Goal: Contribute content: Add original content to the website for others to see

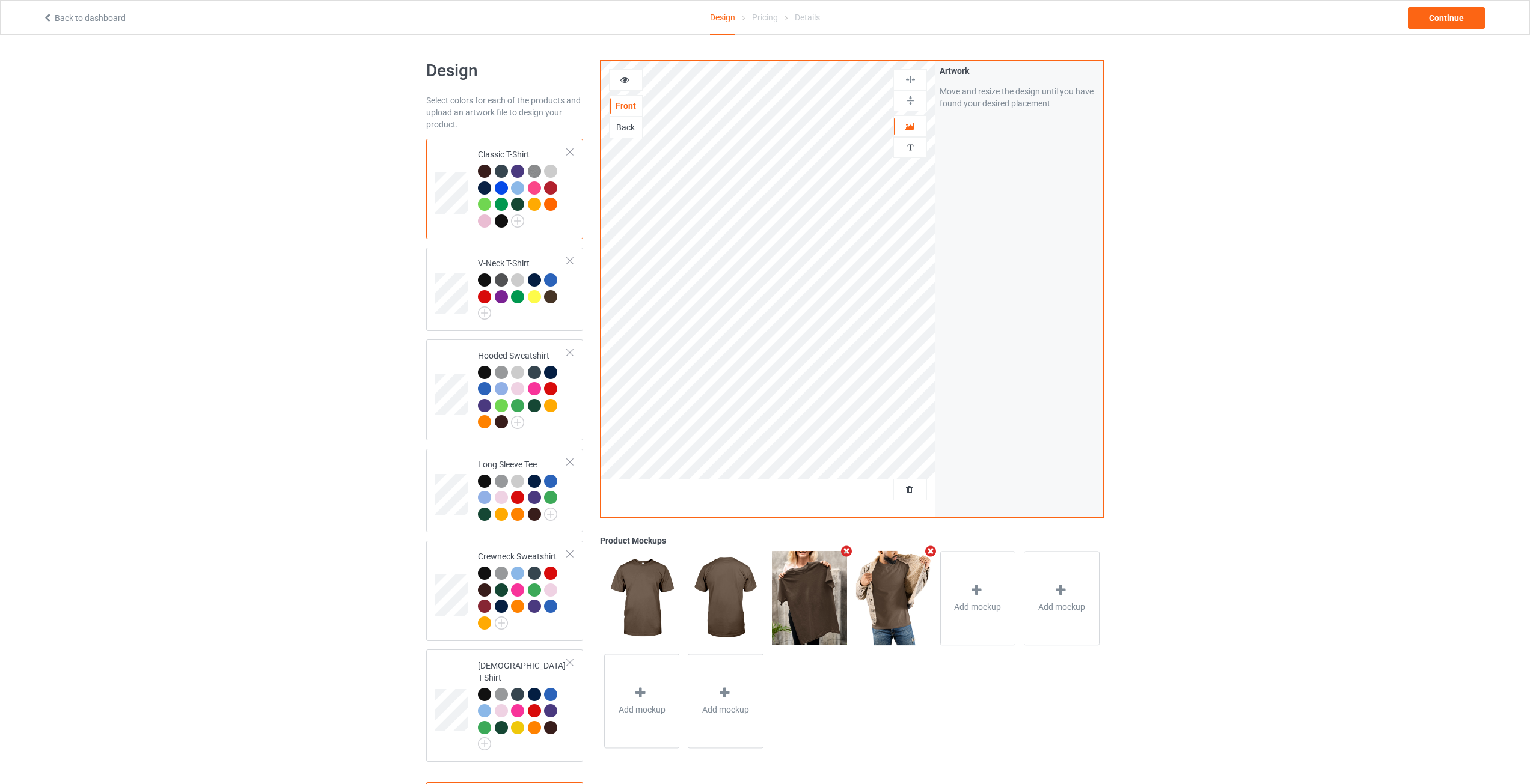
click at [484, 217] on div at bounding box center [484, 220] width 13 height 13
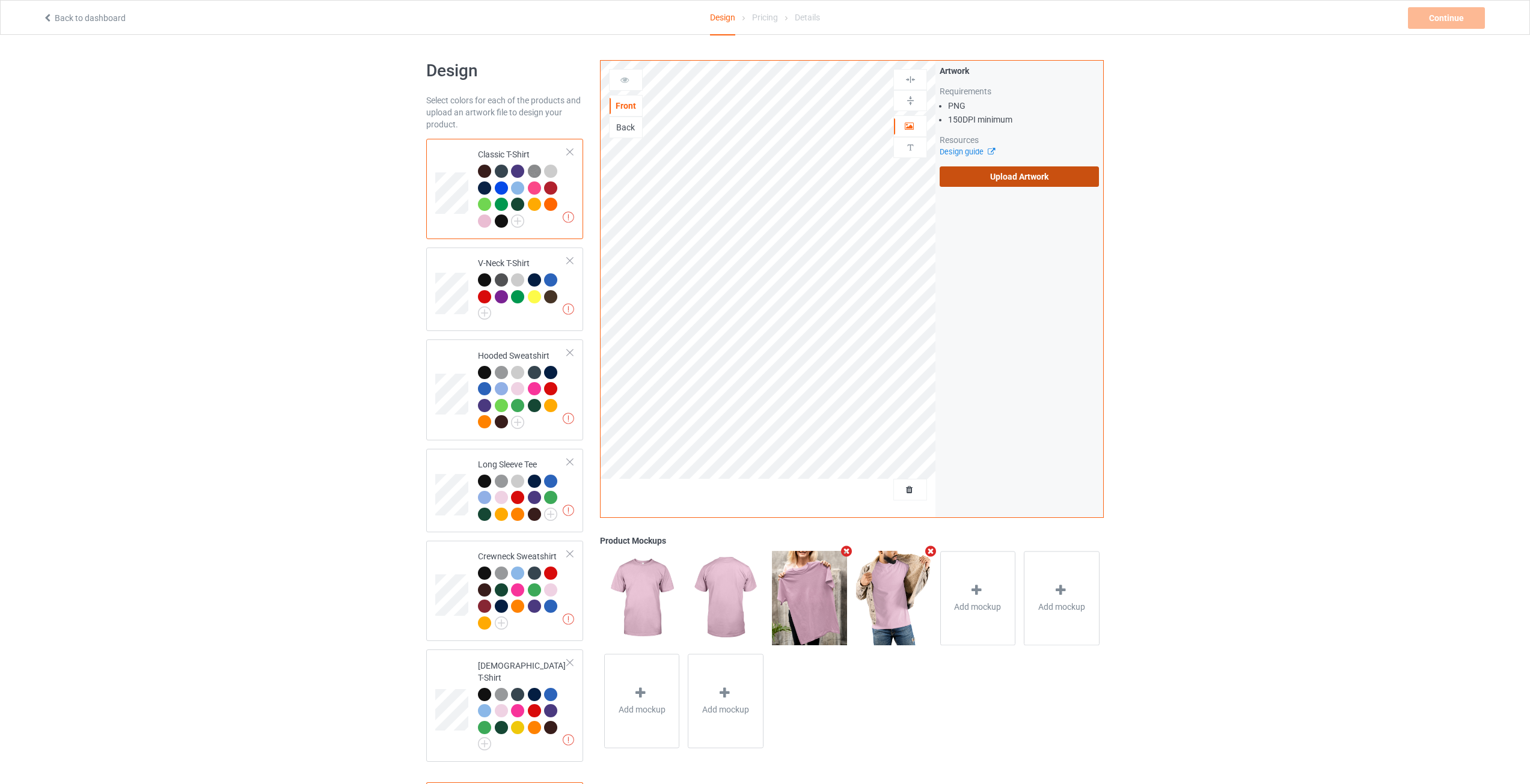
click at [993, 178] on label "Upload Artwork" at bounding box center [1019, 177] width 160 height 21
click at [0, 0] on input "Upload Artwork" at bounding box center [0, 0] width 0 height 0
click at [980, 264] on div "Artwork Move and resize the design until you have found your desired placement" at bounding box center [1019, 289] width 167 height 456
click at [1189, 323] on div "Design Select colors for each of the products and upload an artwork file to des…" at bounding box center [765, 439] width 1530 height 808
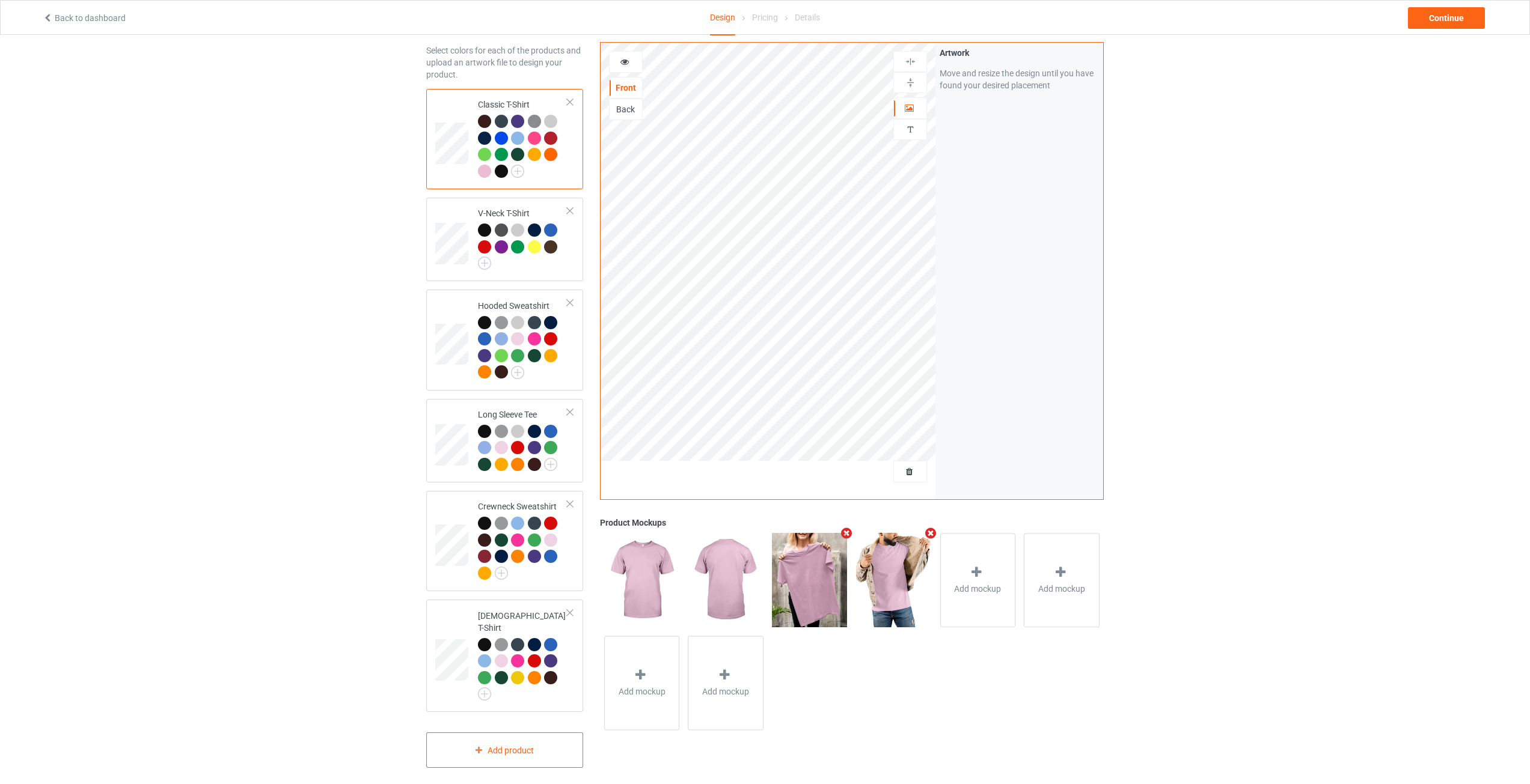
scroll to position [51, 0]
click at [1463, 12] on div "Continue" at bounding box center [1447, 18] width 77 height 22
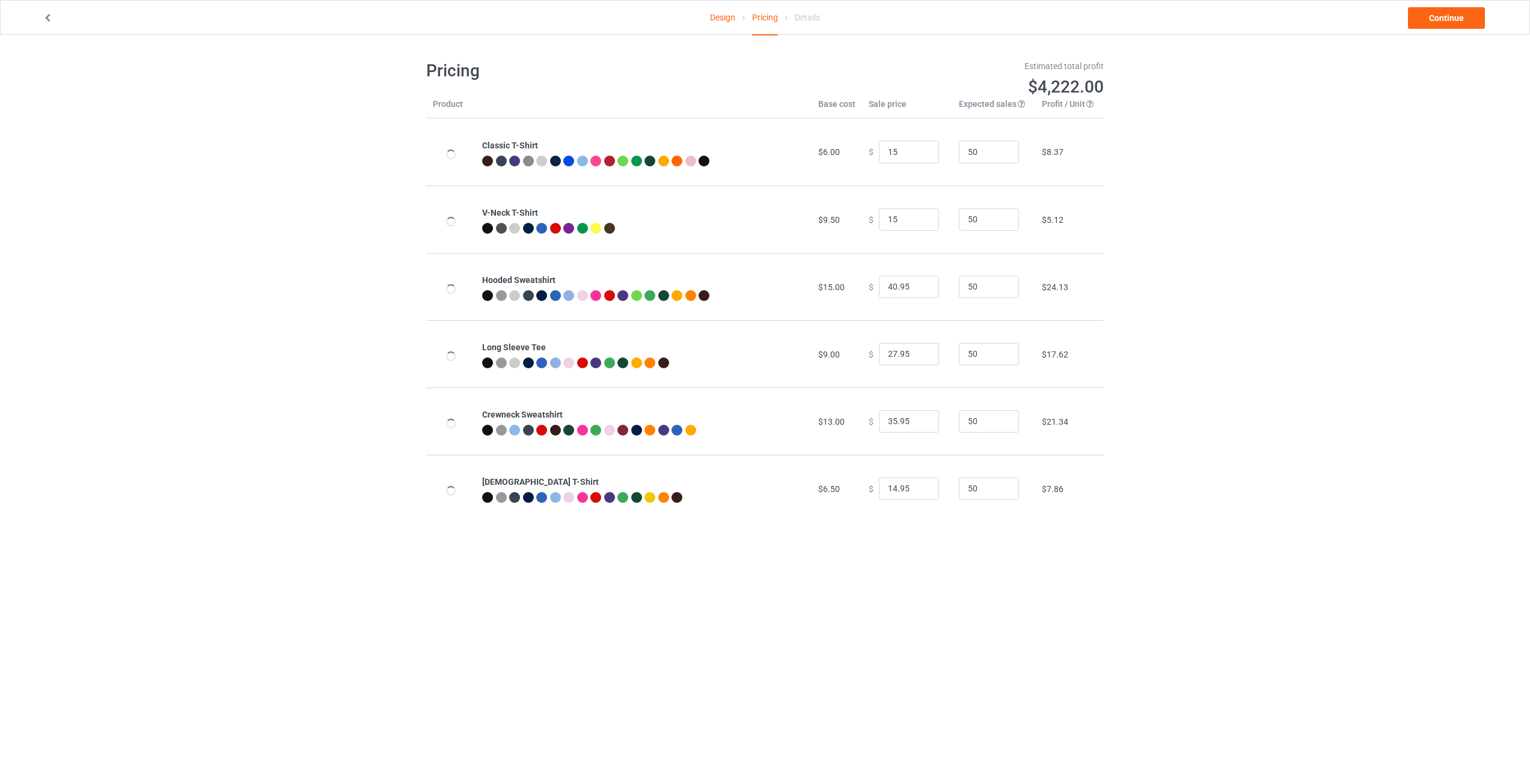
type input "15.00"
drag, startPoint x: 885, startPoint y: 150, endPoint x: 878, endPoint y: 146, distance: 8.1
click at [879, 146] on input "15.00" at bounding box center [909, 152] width 60 height 23
type input "25.00"
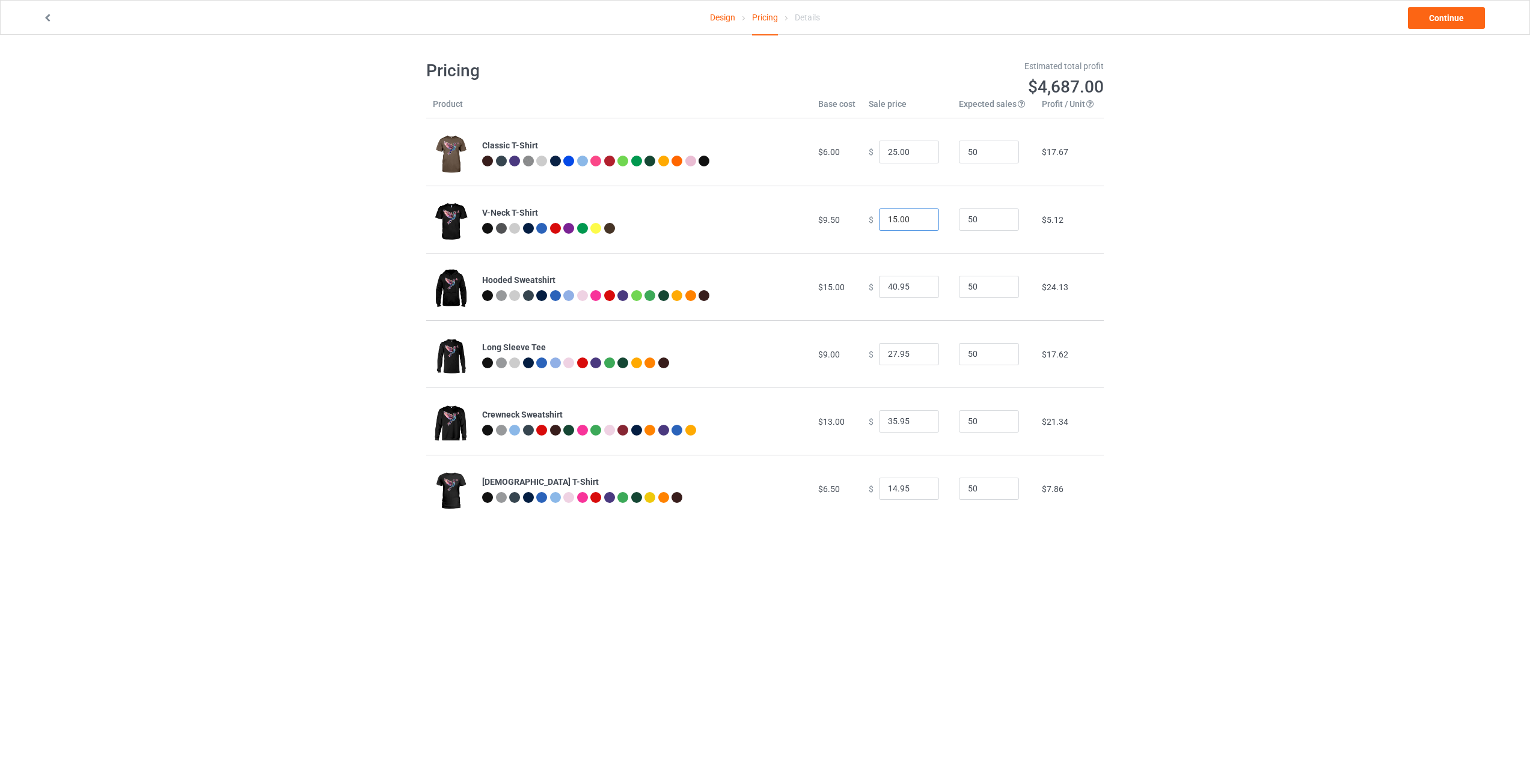
drag, startPoint x: 885, startPoint y: 218, endPoint x: 871, endPoint y: 220, distance: 14.1
click at [871, 220] on div "$ 15.00" at bounding box center [907, 220] width 77 height 23
type input "25.00"
click at [1446, 15] on link "Continue" at bounding box center [1447, 18] width 77 height 22
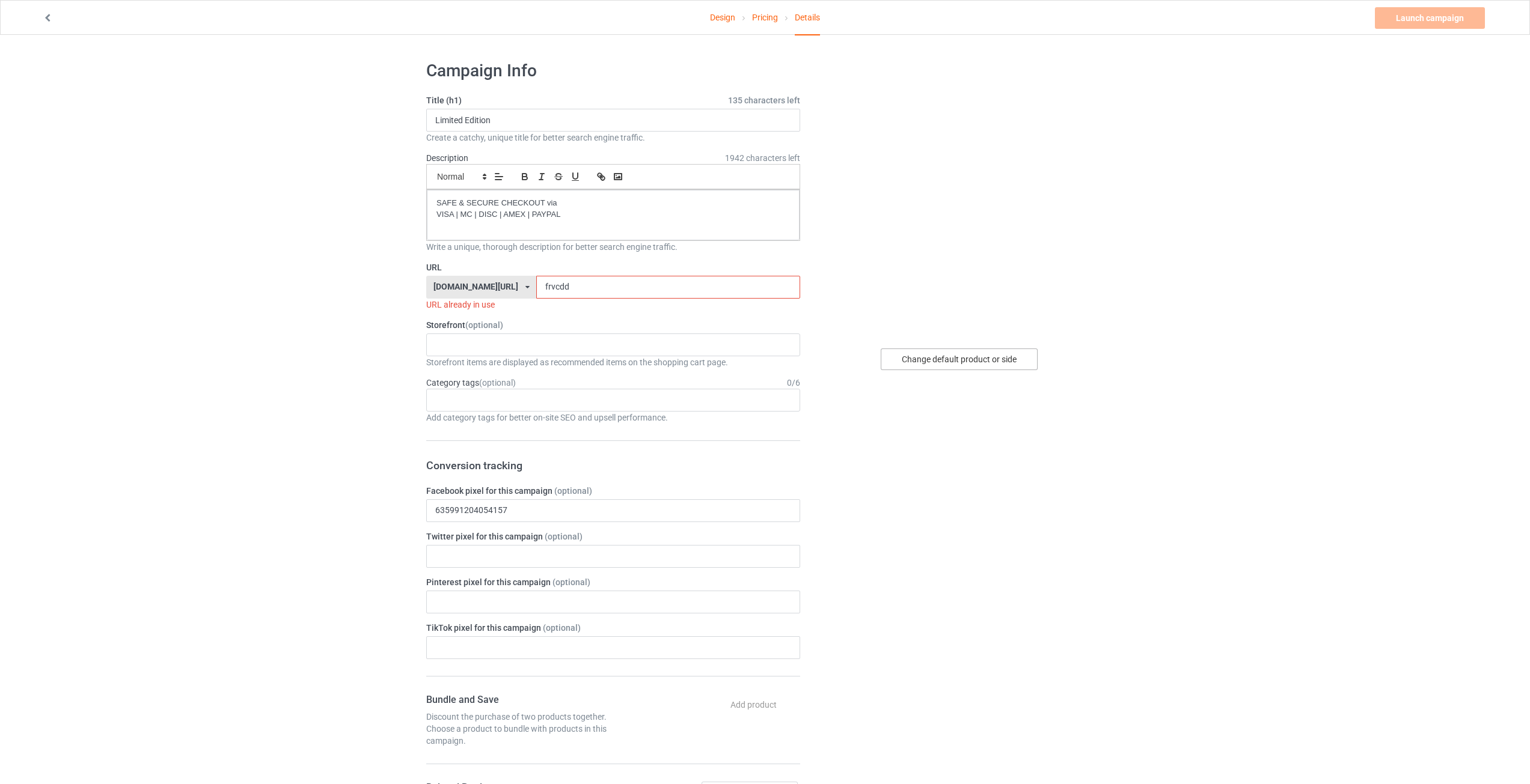
click at [958, 364] on div "Change default product or side" at bounding box center [959, 359] width 157 height 22
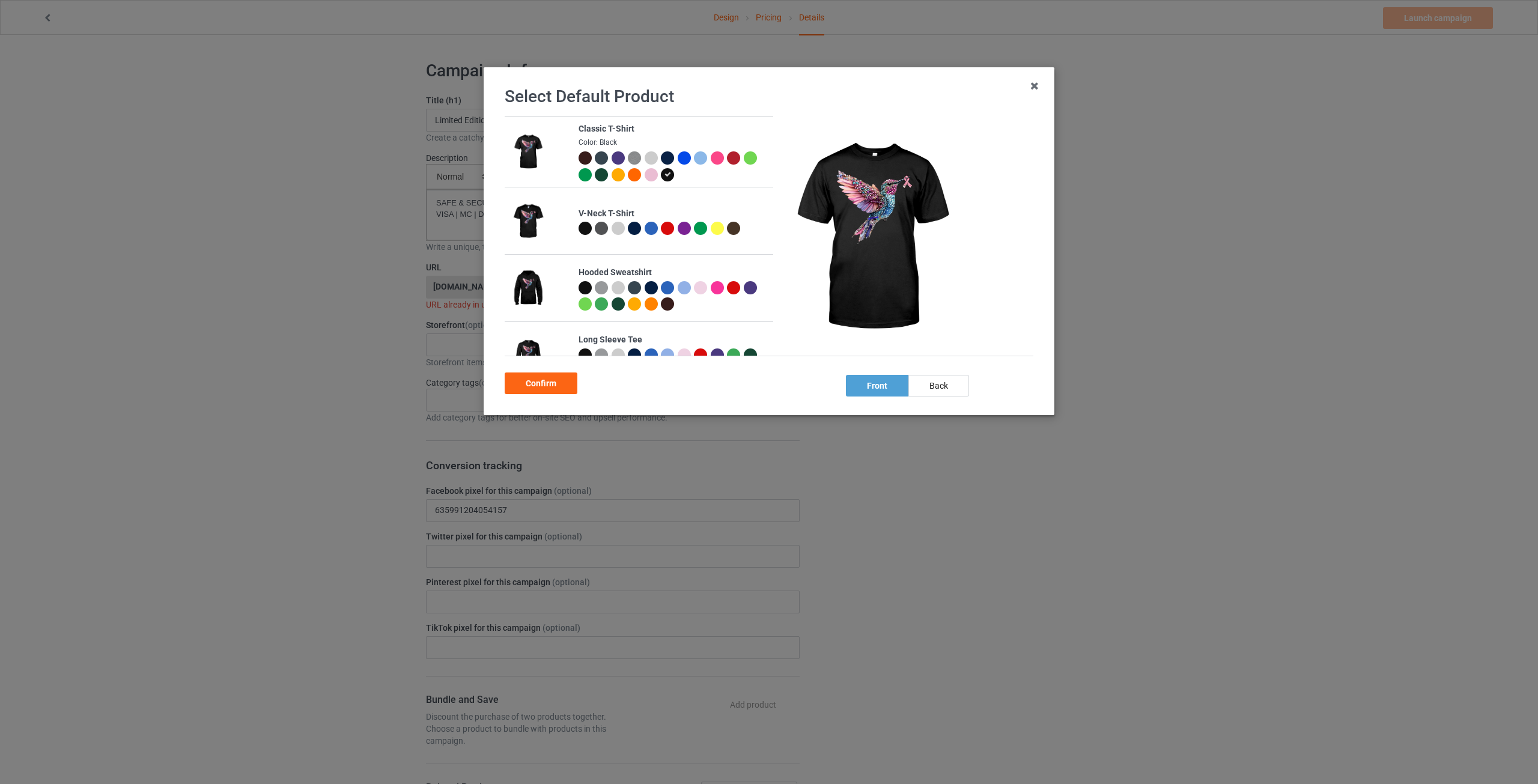
click at [658, 170] on div at bounding box center [651, 174] width 13 height 13
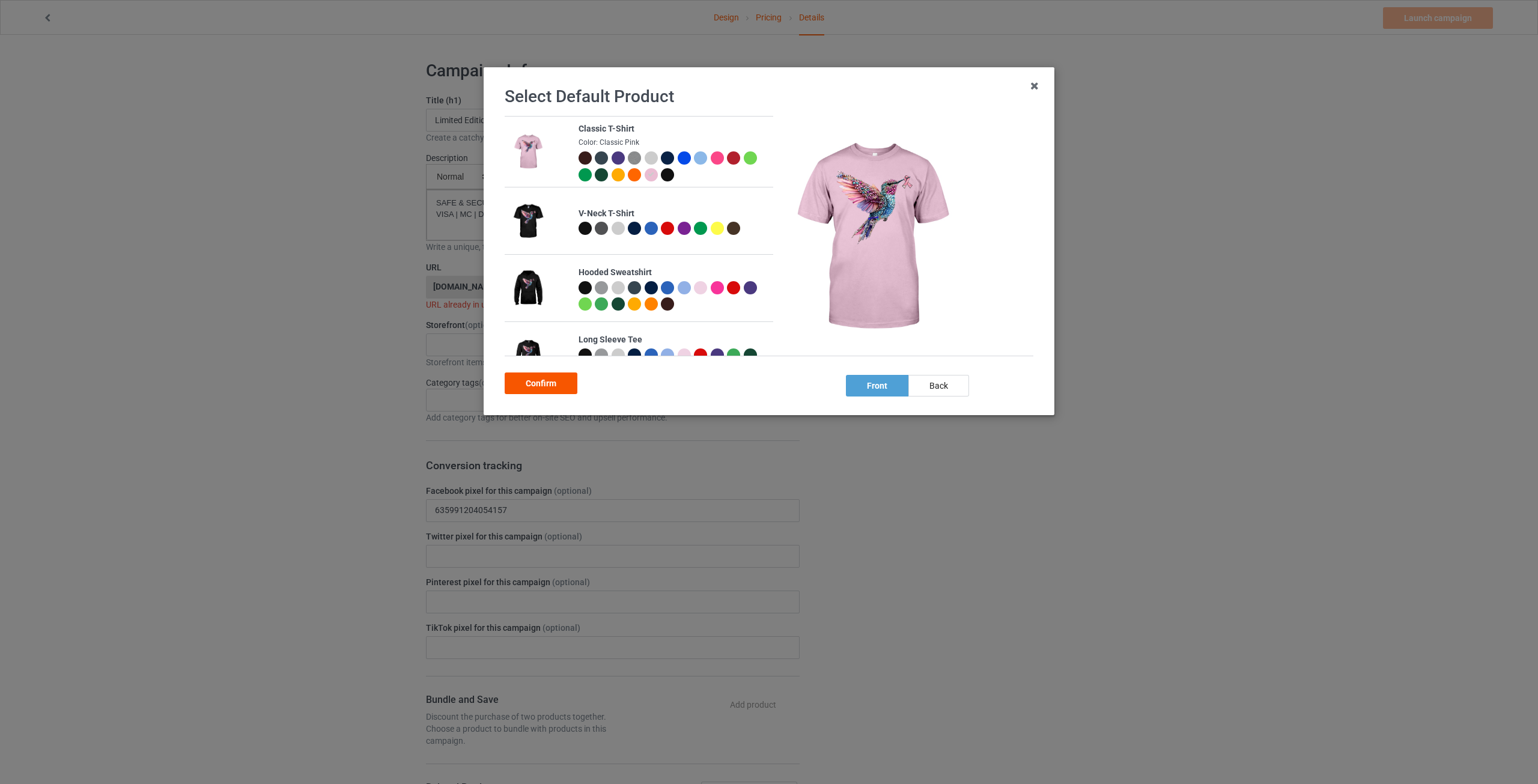
click at [528, 387] on div "Confirm" at bounding box center [541, 383] width 72 height 22
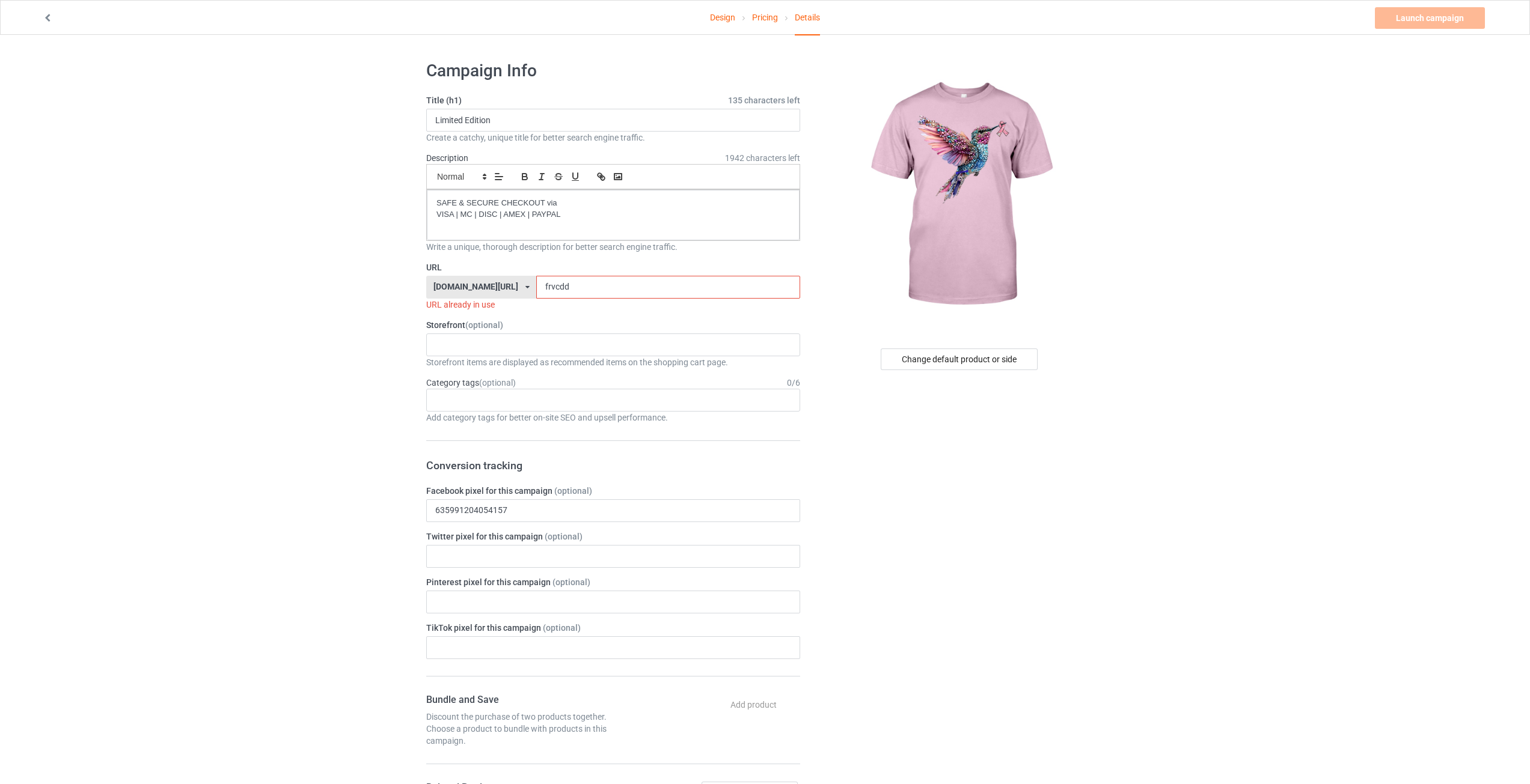
drag, startPoint x: 530, startPoint y: 282, endPoint x: 560, endPoint y: 295, distance: 32.7
click at [560, 295] on input "frvcdd" at bounding box center [667, 288] width 263 height 23
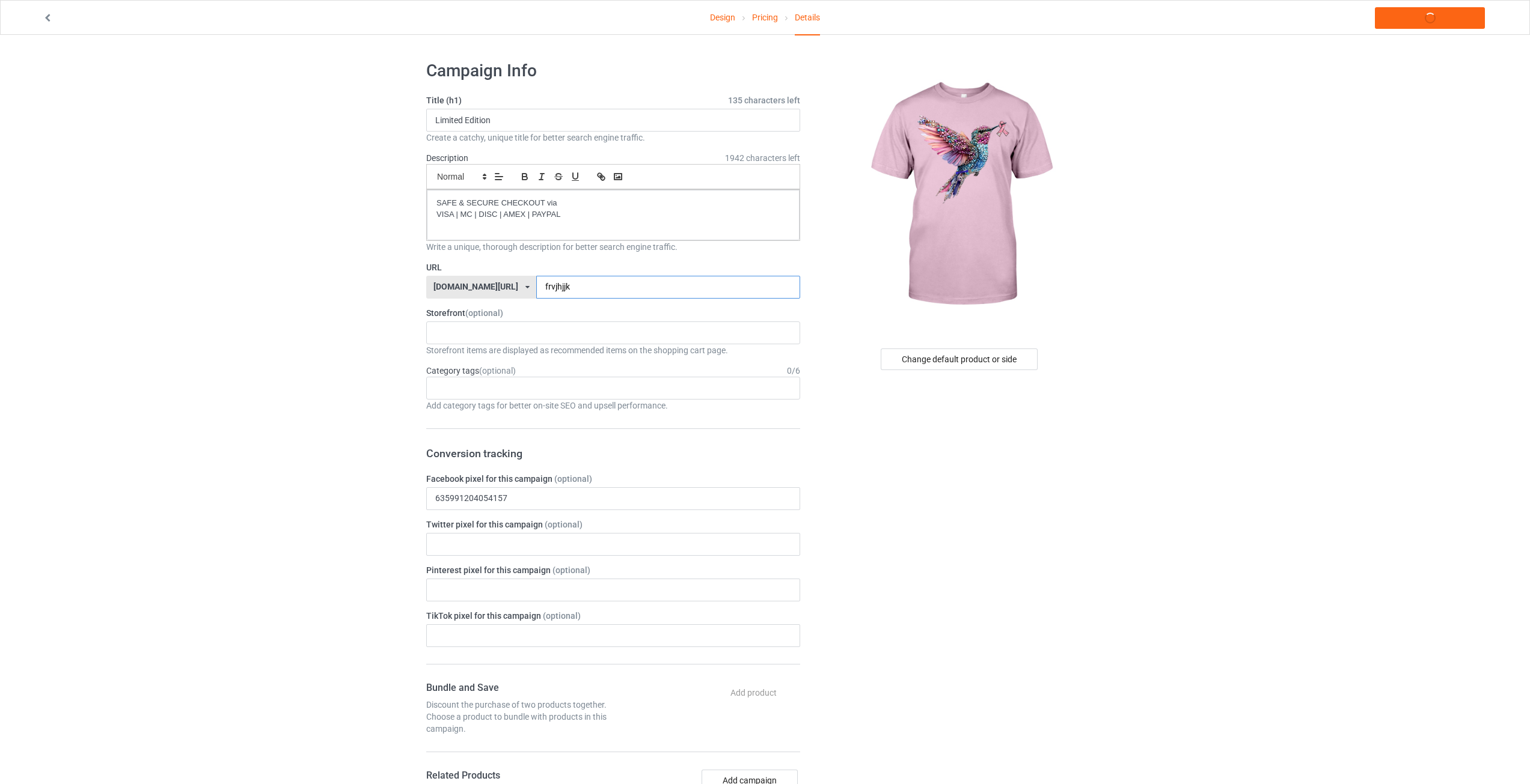
type input "frvjhjjk"
click at [1220, 230] on div "Design Pricing Details Launch campaign Campaign Info Title (h1) 135 characters …" at bounding box center [765, 658] width 1530 height 1246
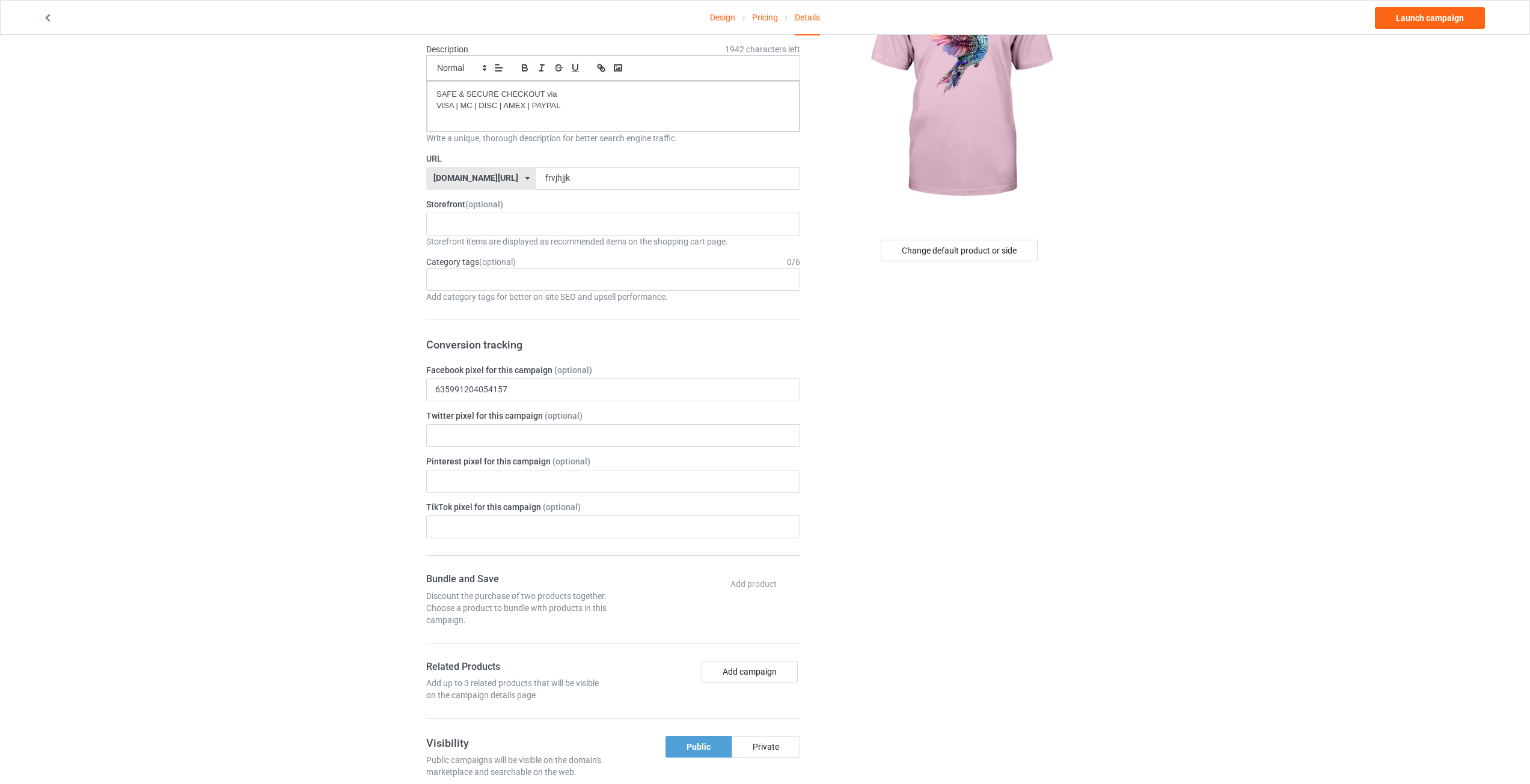
scroll to position [496, 0]
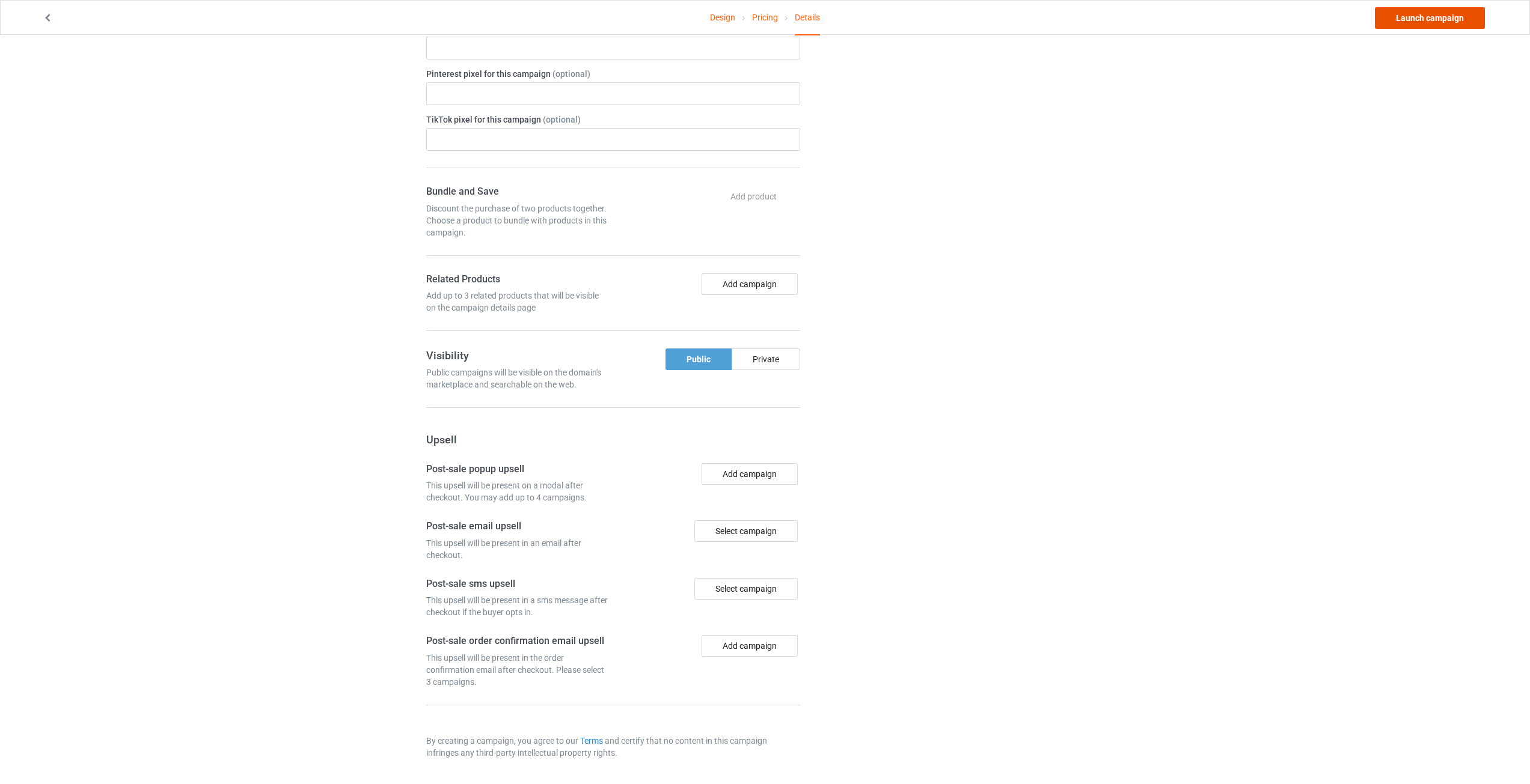
click at [1407, 23] on link "Launch campaign" at bounding box center [1430, 18] width 110 height 22
